Goal: Task Accomplishment & Management: Complete application form

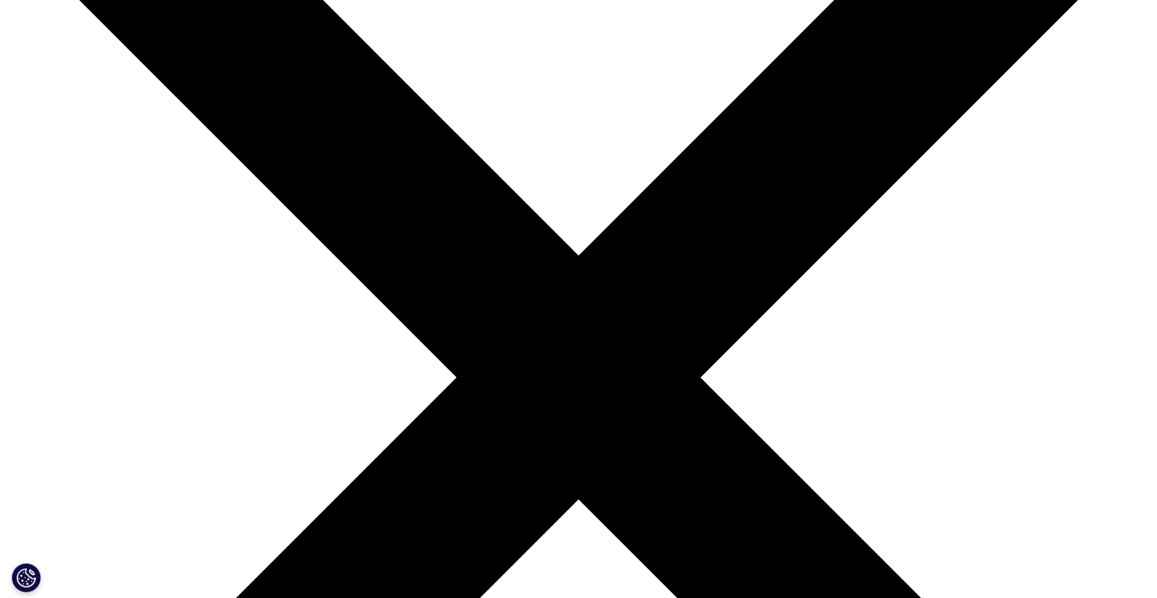
scroll to position [291, 0]
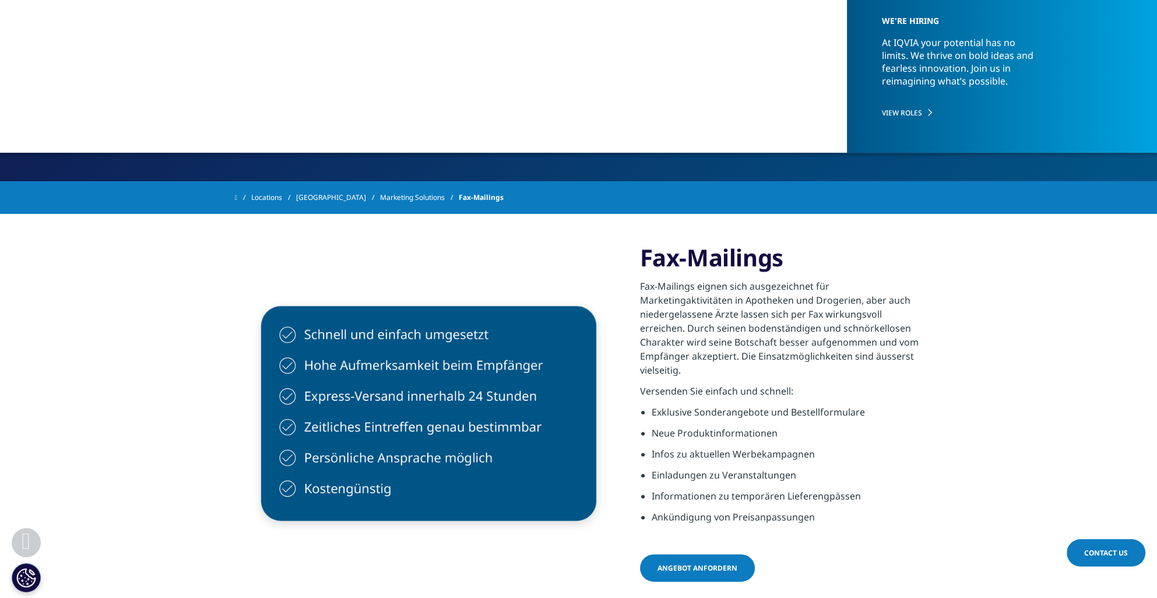
click at [693, 567] on div "Angebot anfordern" at bounding box center [781, 569] width 283 height 30
click at [679, 563] on span "Angebot anfordern" at bounding box center [697, 568] width 80 height 10
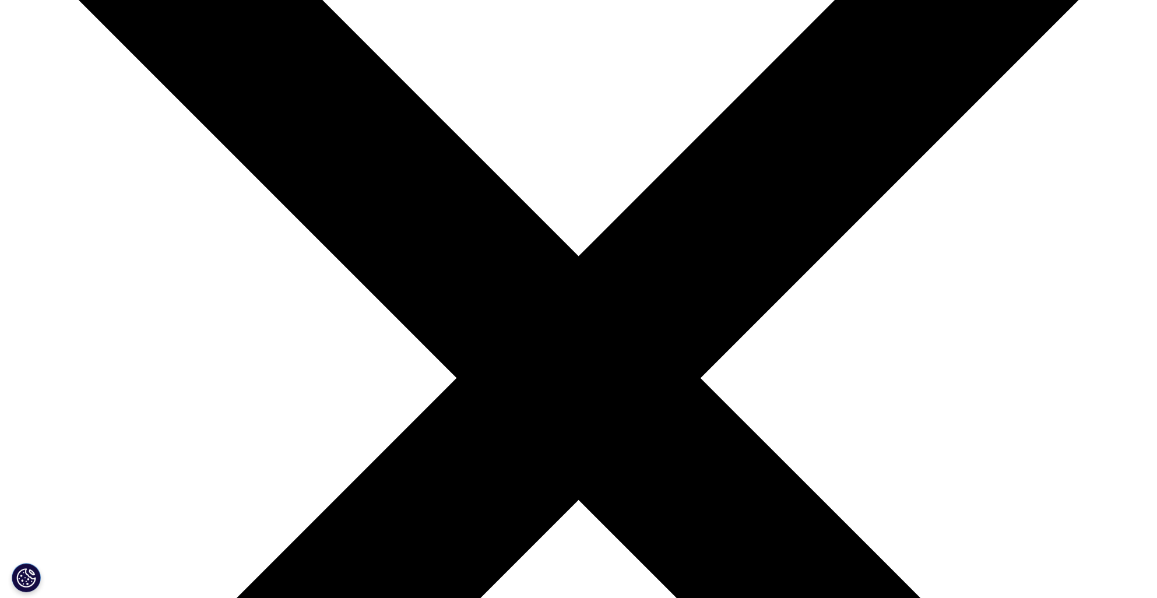
scroll to position [233, 0]
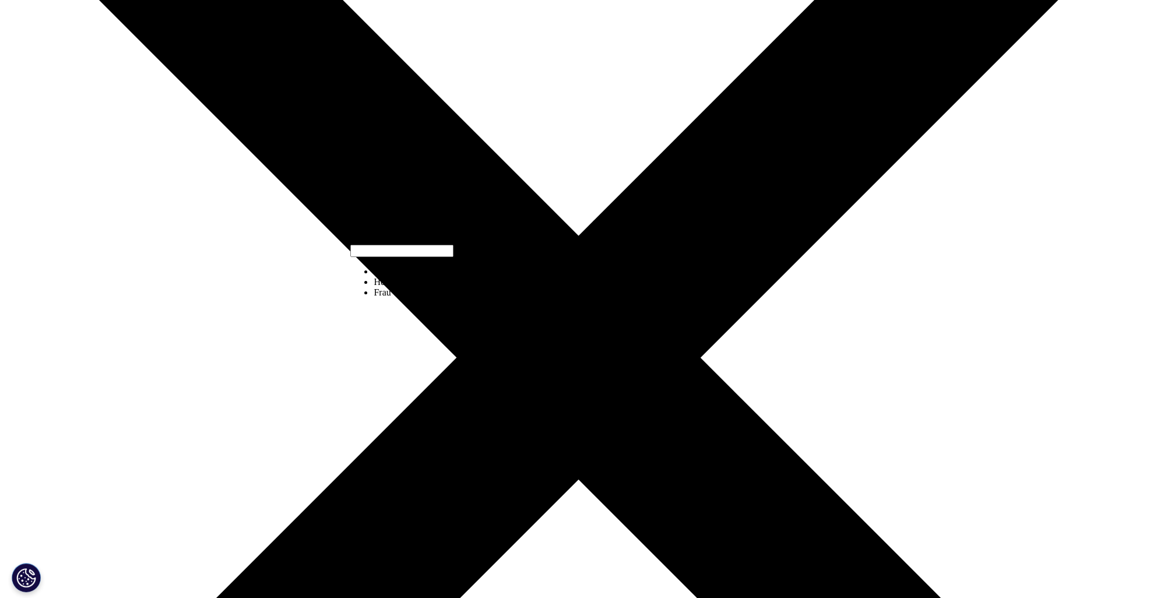
select select "Mrs"
type input "Yvonne"
type input "Sänger"
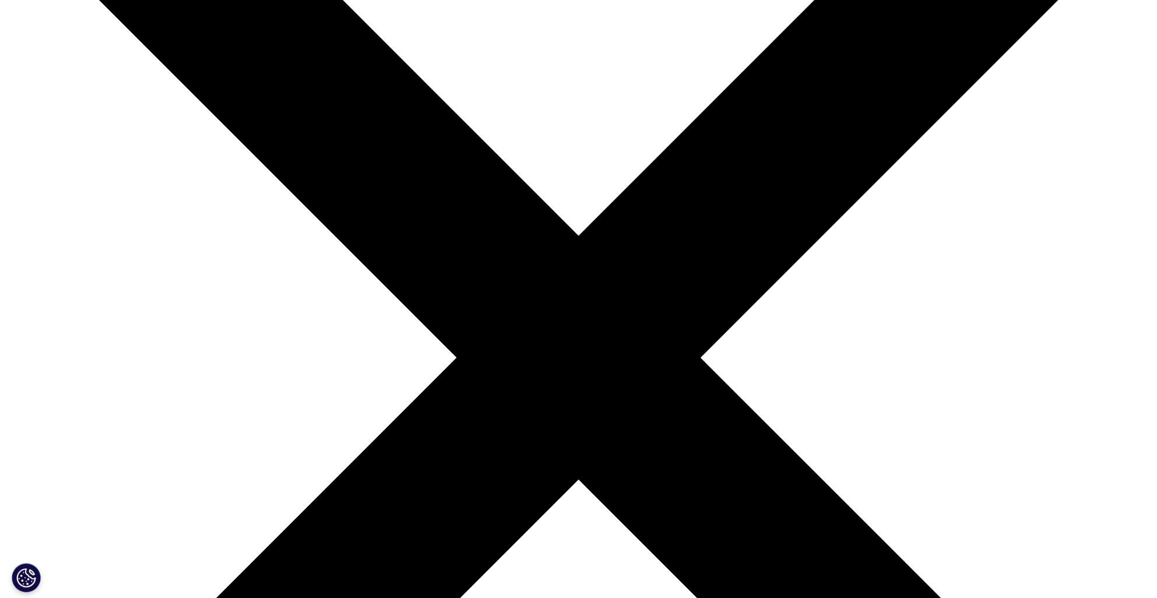
type input "Cooper Consumer Health Deutschland GmbH"
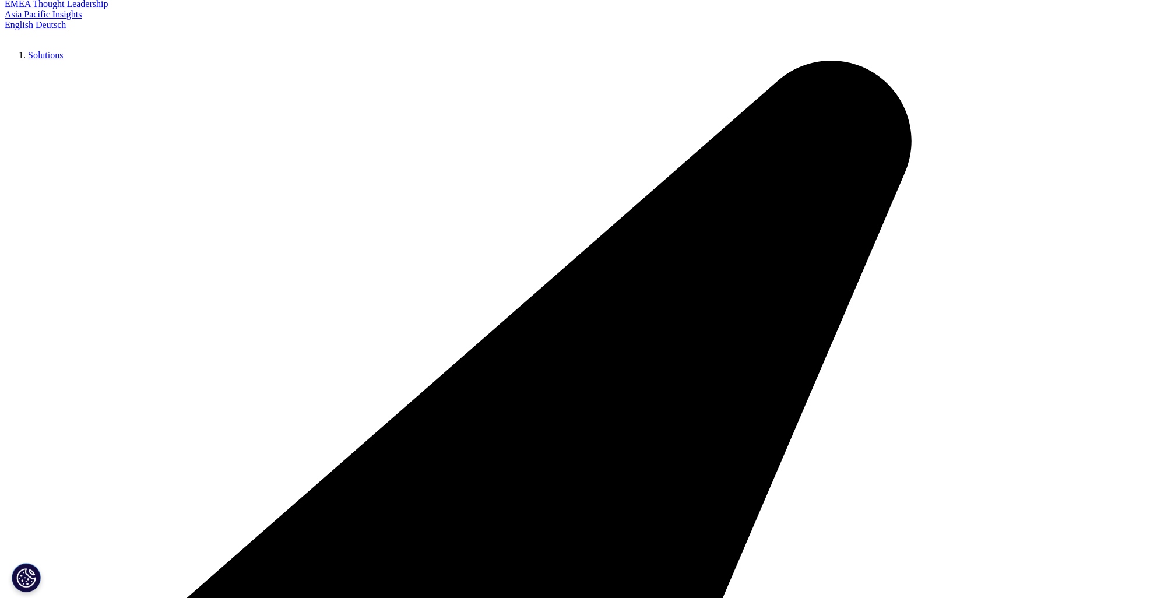
type input "Frankfurt am Main, Deutschland"
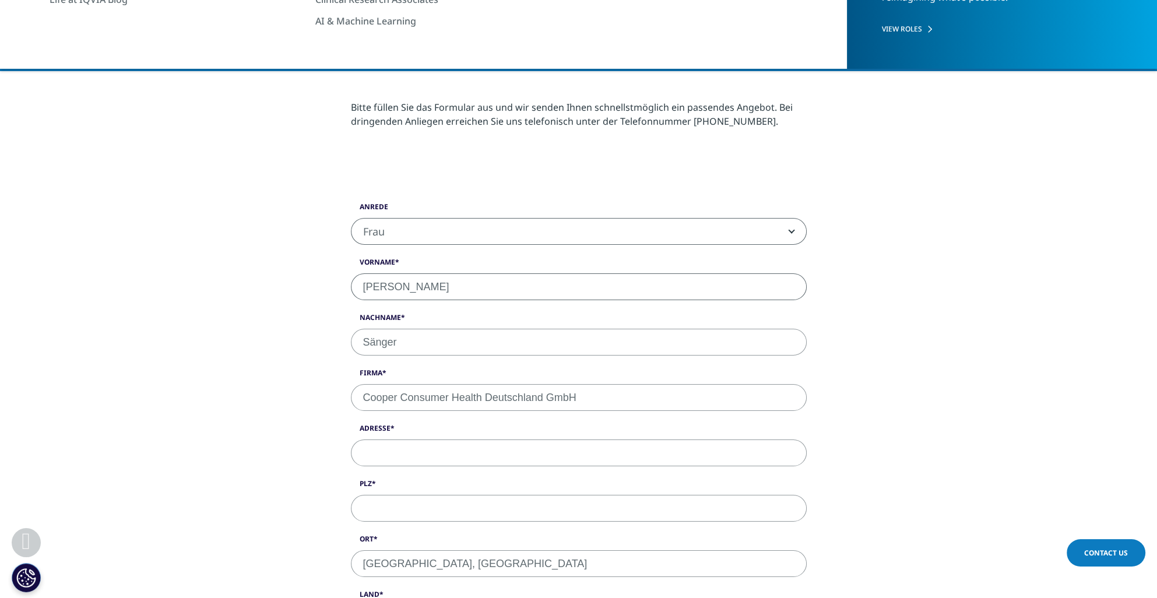
select select "[GEOGRAPHIC_DATA]"
type input "015123217611"
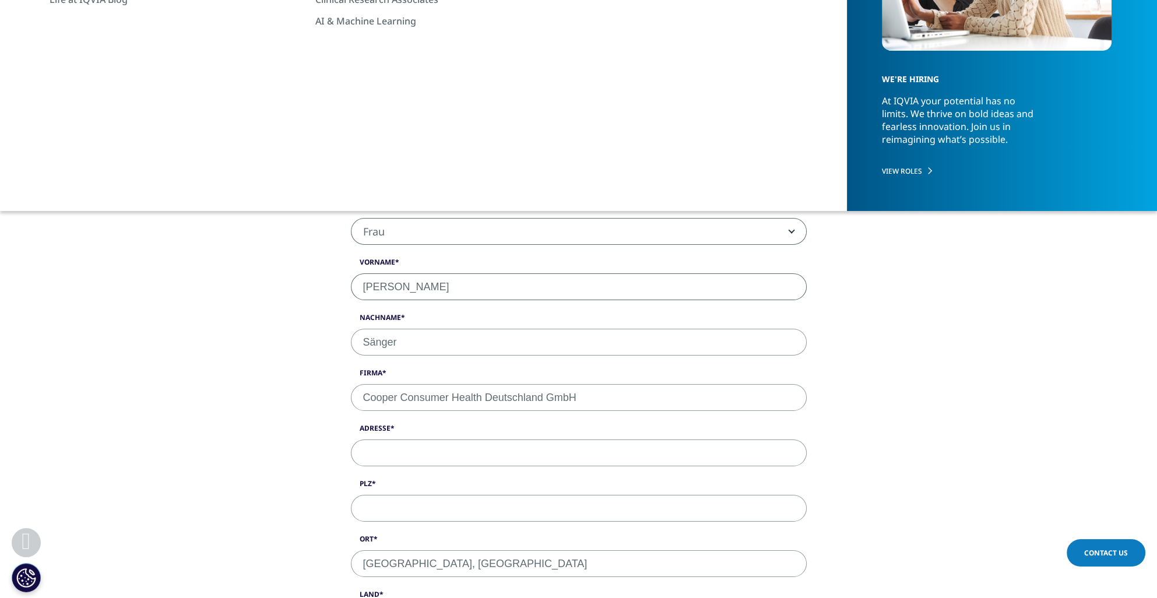
type input "yvonne.saenger@cooperconsumerhealth.com"
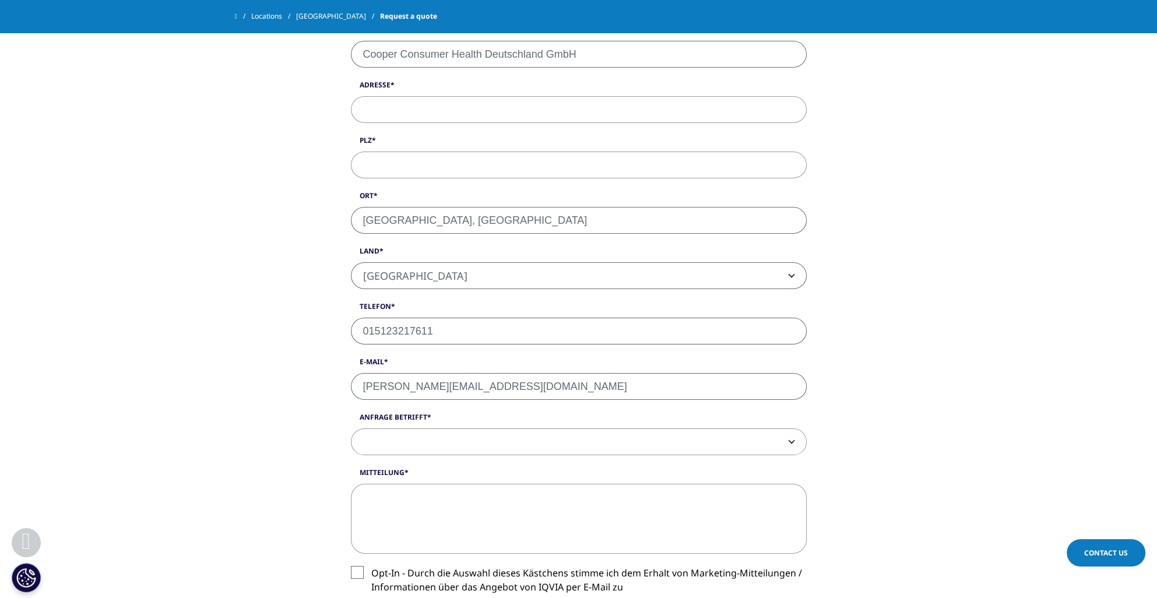
scroll to position [551, 0]
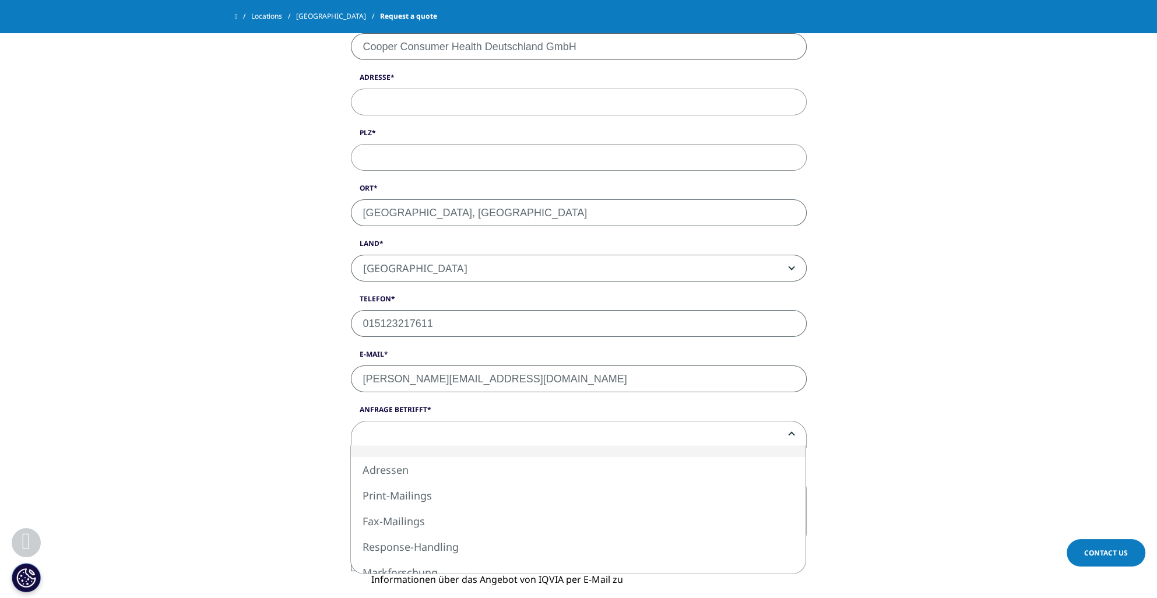
click at [421, 423] on span at bounding box center [578, 434] width 455 height 27
select select "Fax-Mailings"
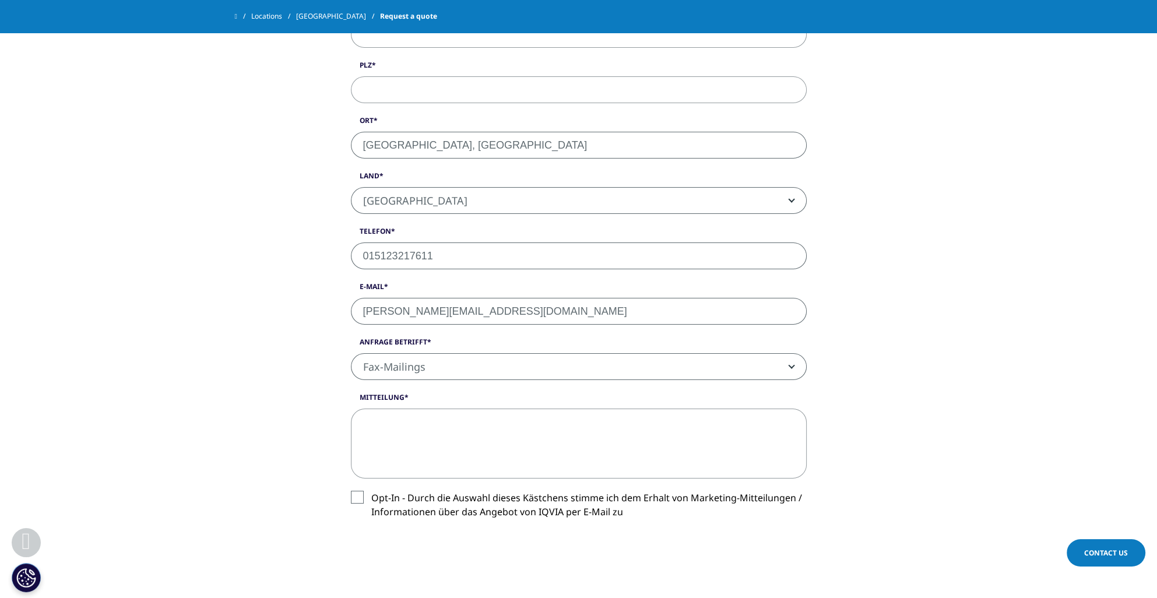
scroll to position [610, 0]
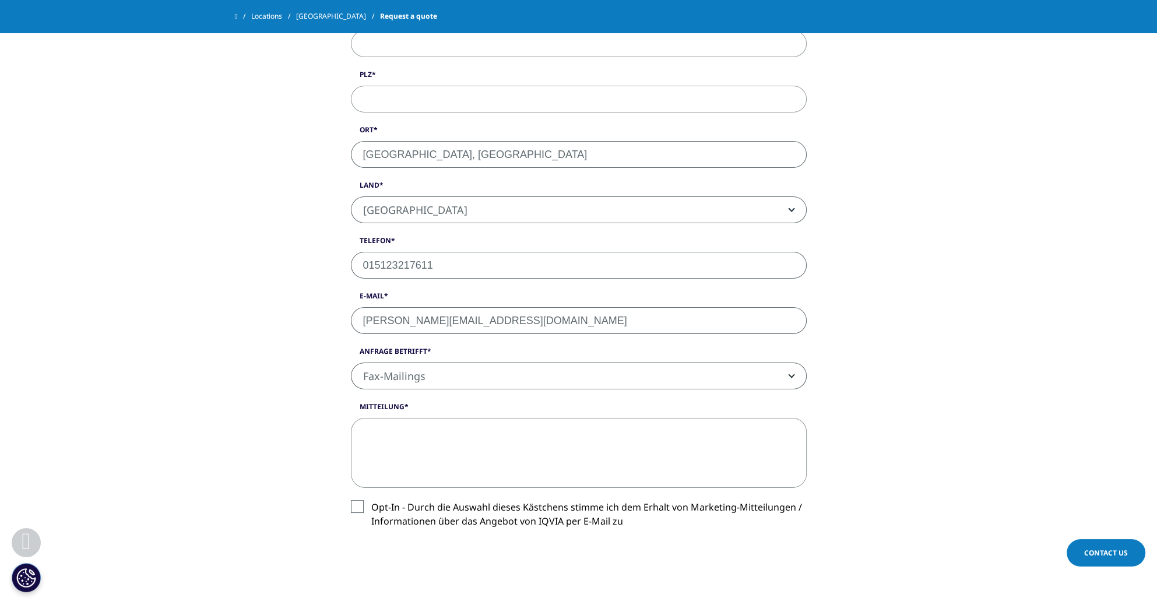
click at [430, 438] on textarea "Mitteilung" at bounding box center [579, 453] width 456 height 70
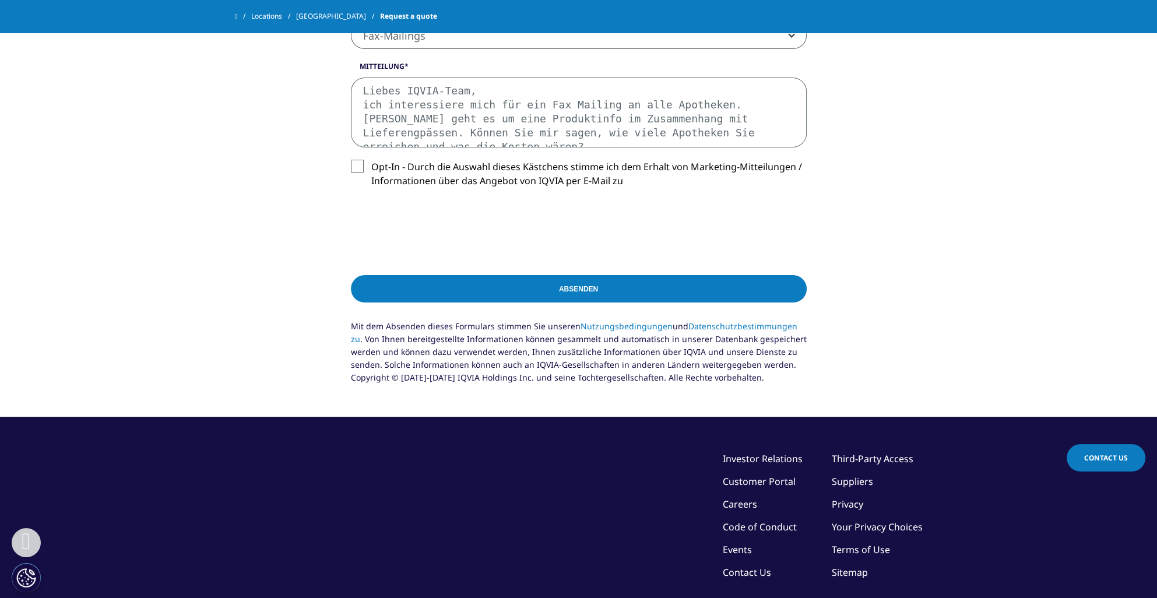
scroll to position [890, 0]
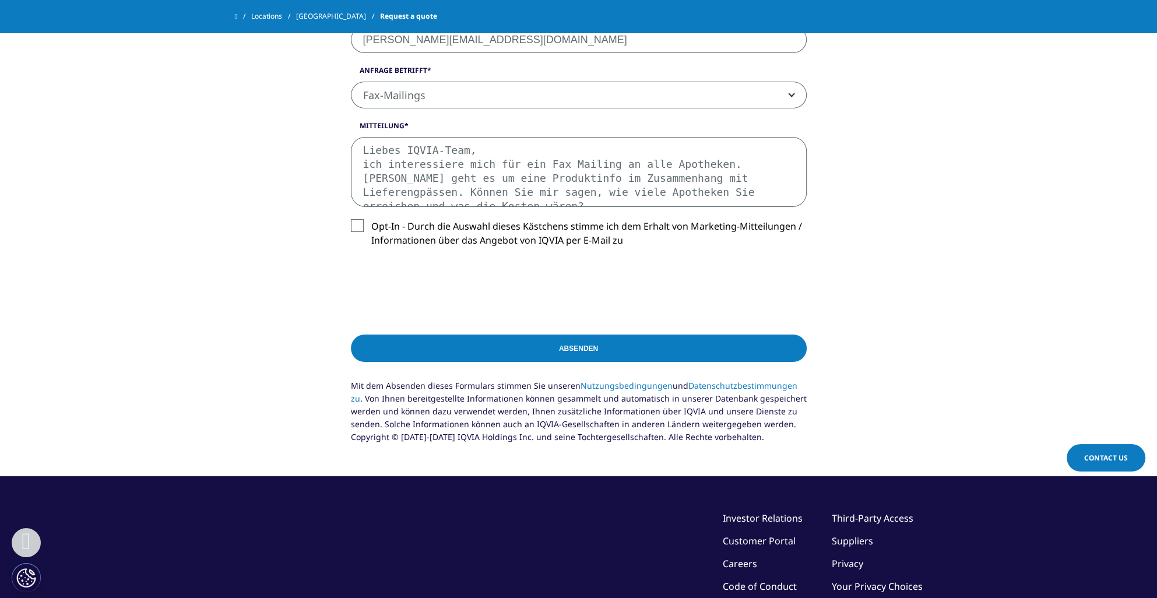
click at [728, 159] on textarea "Liebes IQVIA-Team, ich interessiere mich für ein Fax Mailing an alle Apotheken.…" at bounding box center [579, 172] width 456 height 70
click at [756, 194] on textarea "Liebes IQVIA-Team, ich interessiere mich für ein Fax Mailing an alle Apotheken.…" at bounding box center [579, 172] width 456 height 70
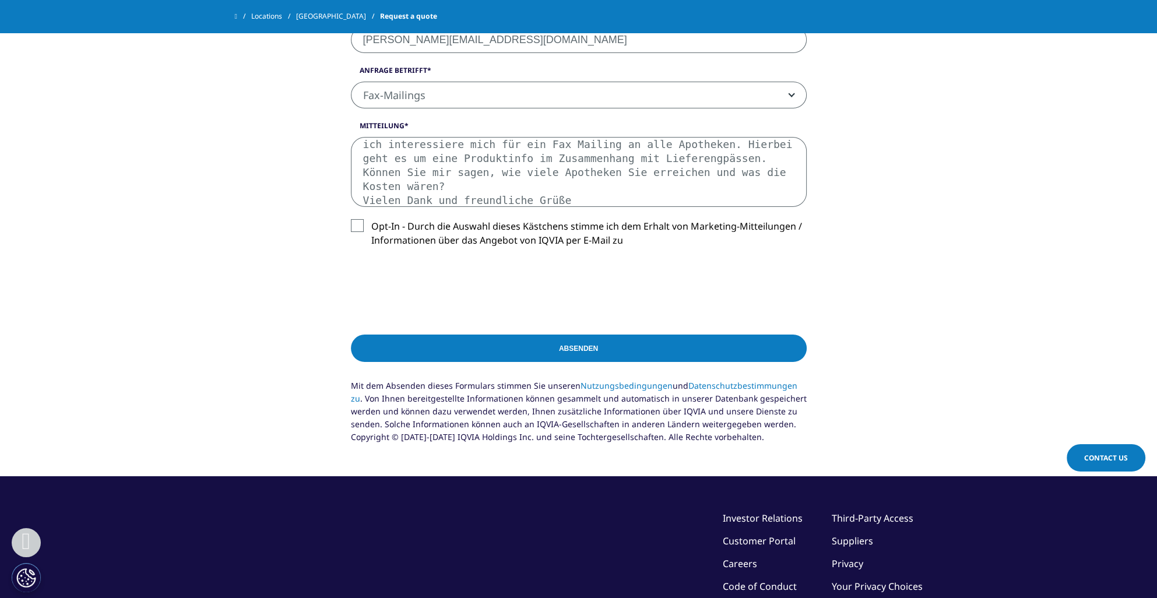
type textarea "Liebes IQVIA-Team, ich interessiere mich für ein Fax Mailing an alle Apotheken.…"
click at [515, 346] on input "Absenden" at bounding box center [579, 348] width 456 height 27
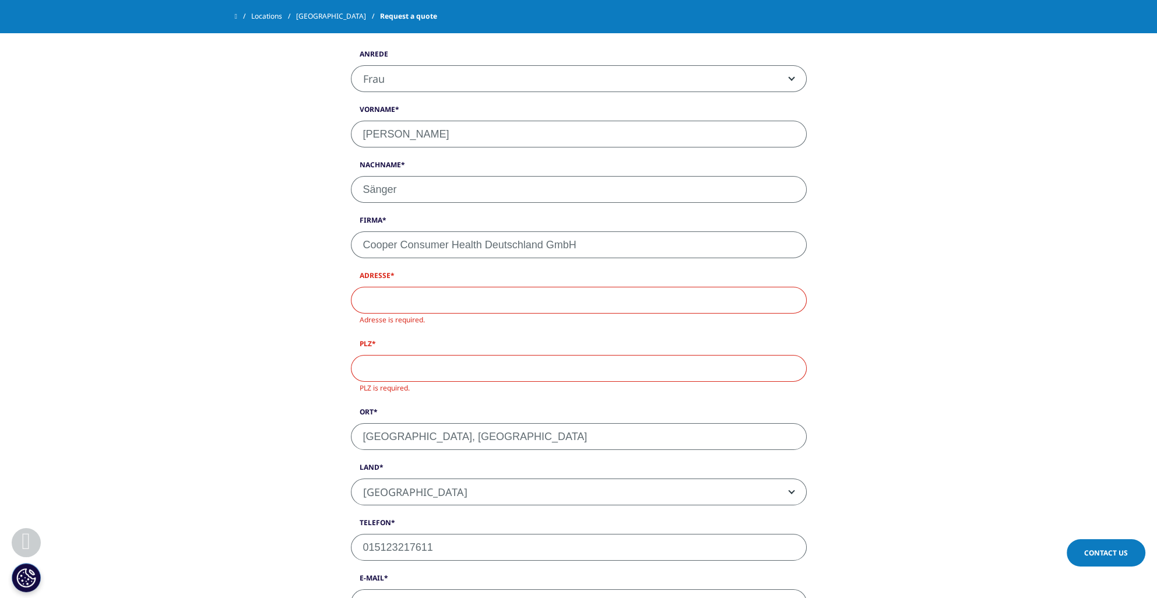
click at [417, 290] on input "Adresse" at bounding box center [579, 300] width 456 height 27
type input "Gottlieb-Daimler-Straße 2"
type input "6816"
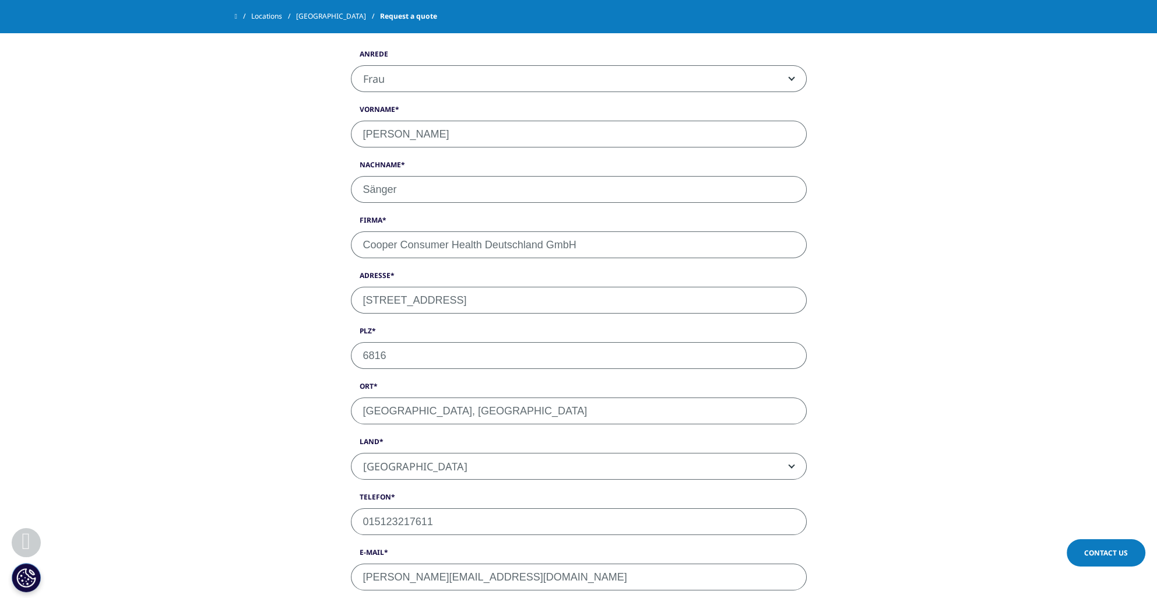
click at [421, 349] on input "6816" at bounding box center [579, 355] width 456 height 27
drag, startPoint x: 484, startPoint y: 406, endPoint x: 331, endPoint y: 417, distance: 153.6
click at [332, 416] on div "Anrede Herr Frau Frau Vorname Yvonne Nachname Sänger Firma Cooper Consumer Heal…" at bounding box center [579, 509] width 664 height 1009
type input "Mannheim"
click at [401, 346] on input "6816" at bounding box center [579, 355] width 456 height 27
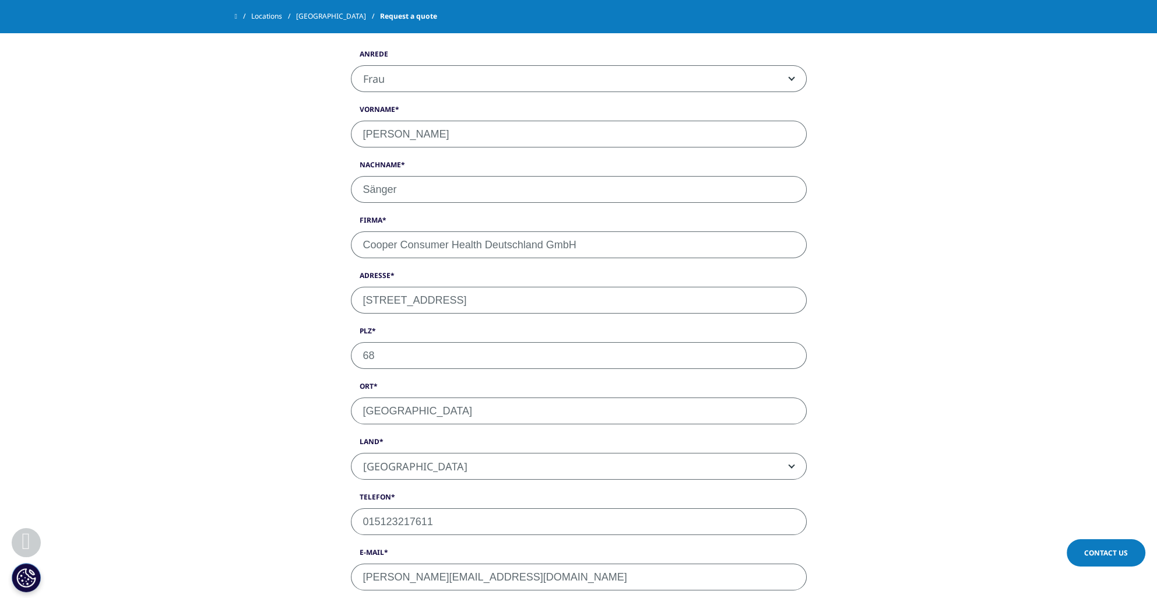
type input "6"
type input "6816"
click at [249, 381] on div "Anrede Herr Frau Frau Vorname Yvonne Nachname Sänger Firma Cooper Consumer Heal…" at bounding box center [579, 509] width 664 height 1009
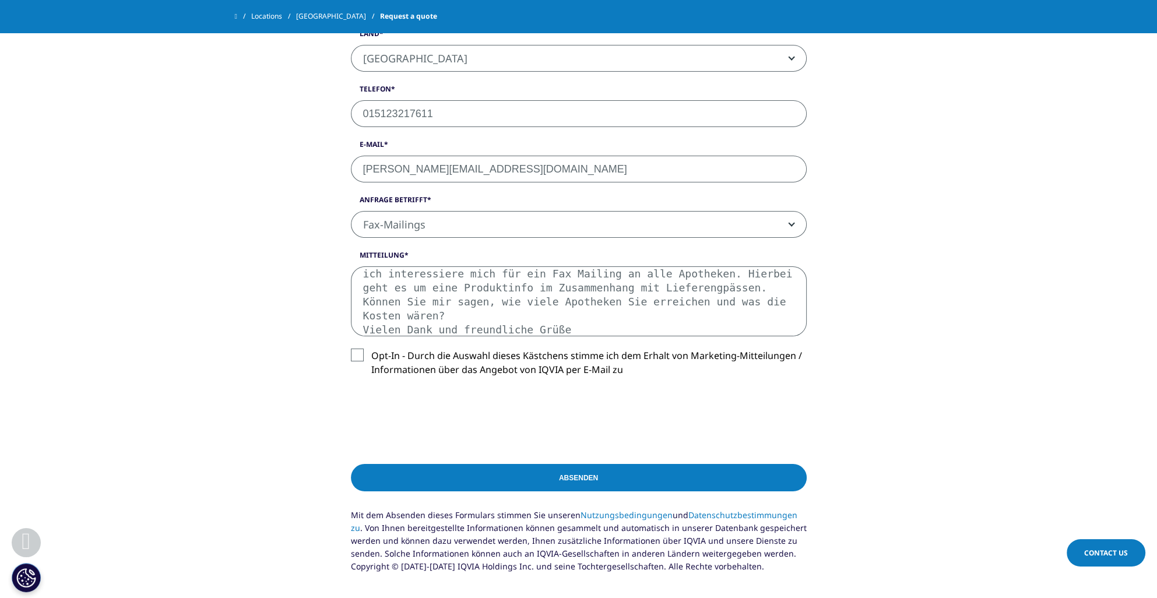
click at [513, 476] on input "Absenden" at bounding box center [579, 477] width 456 height 27
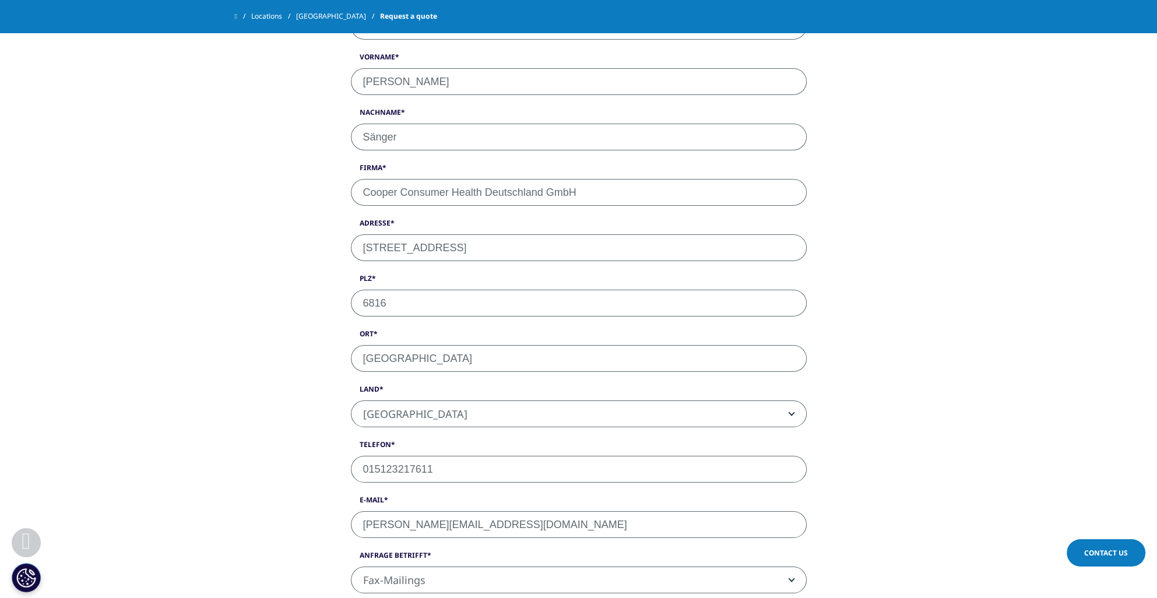
scroll to position [402, 0]
